Goal: Task Accomplishment & Management: Manage account settings

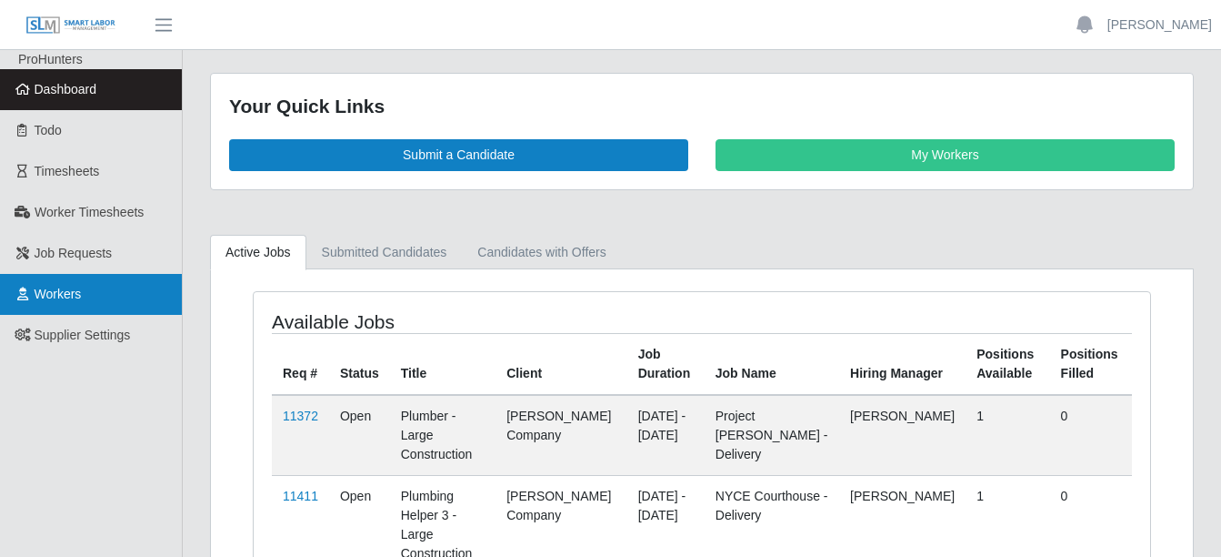
click at [60, 279] on link "Workers" at bounding box center [91, 294] width 182 height 41
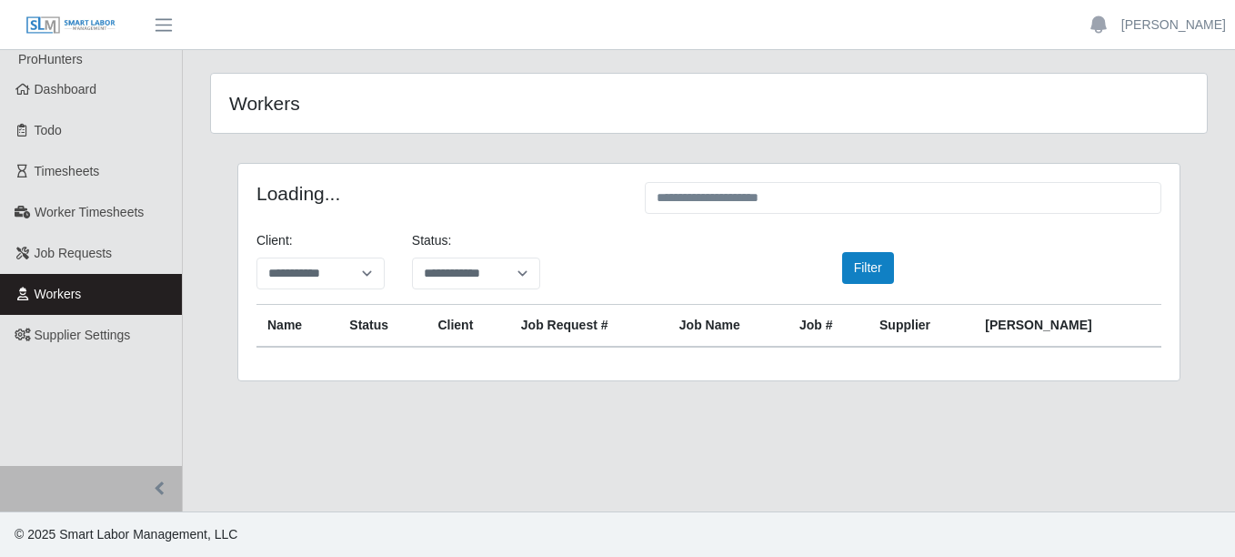
click at [390, 270] on div "**********" at bounding box center [321, 260] width 156 height 58
click at [376, 272] on select "**********" at bounding box center [320, 273] width 128 height 32
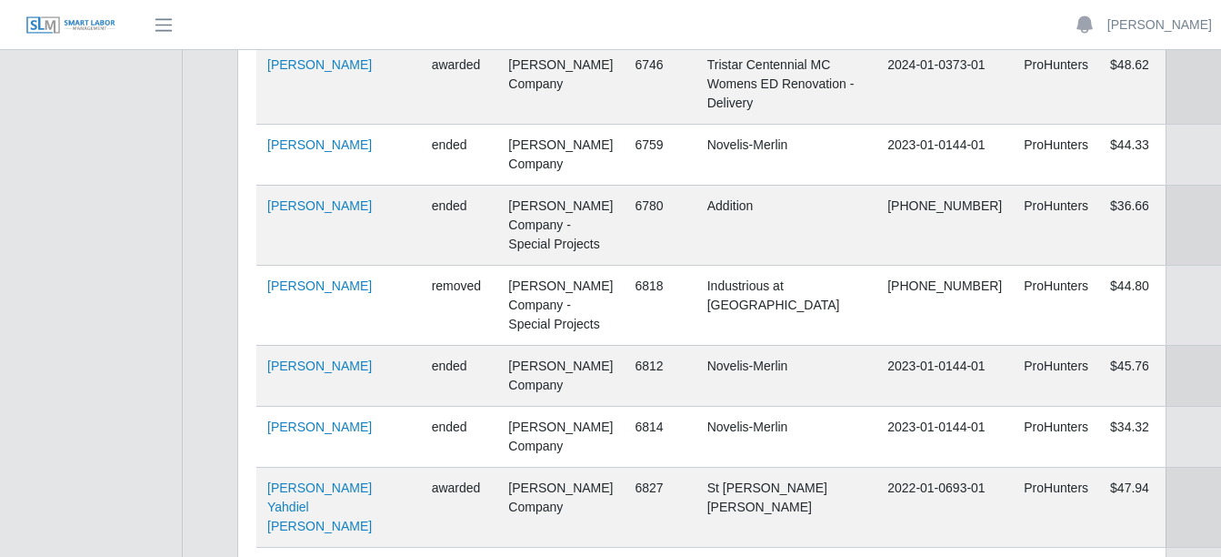
scroll to position [122528, 0]
